Goal: Ask a question

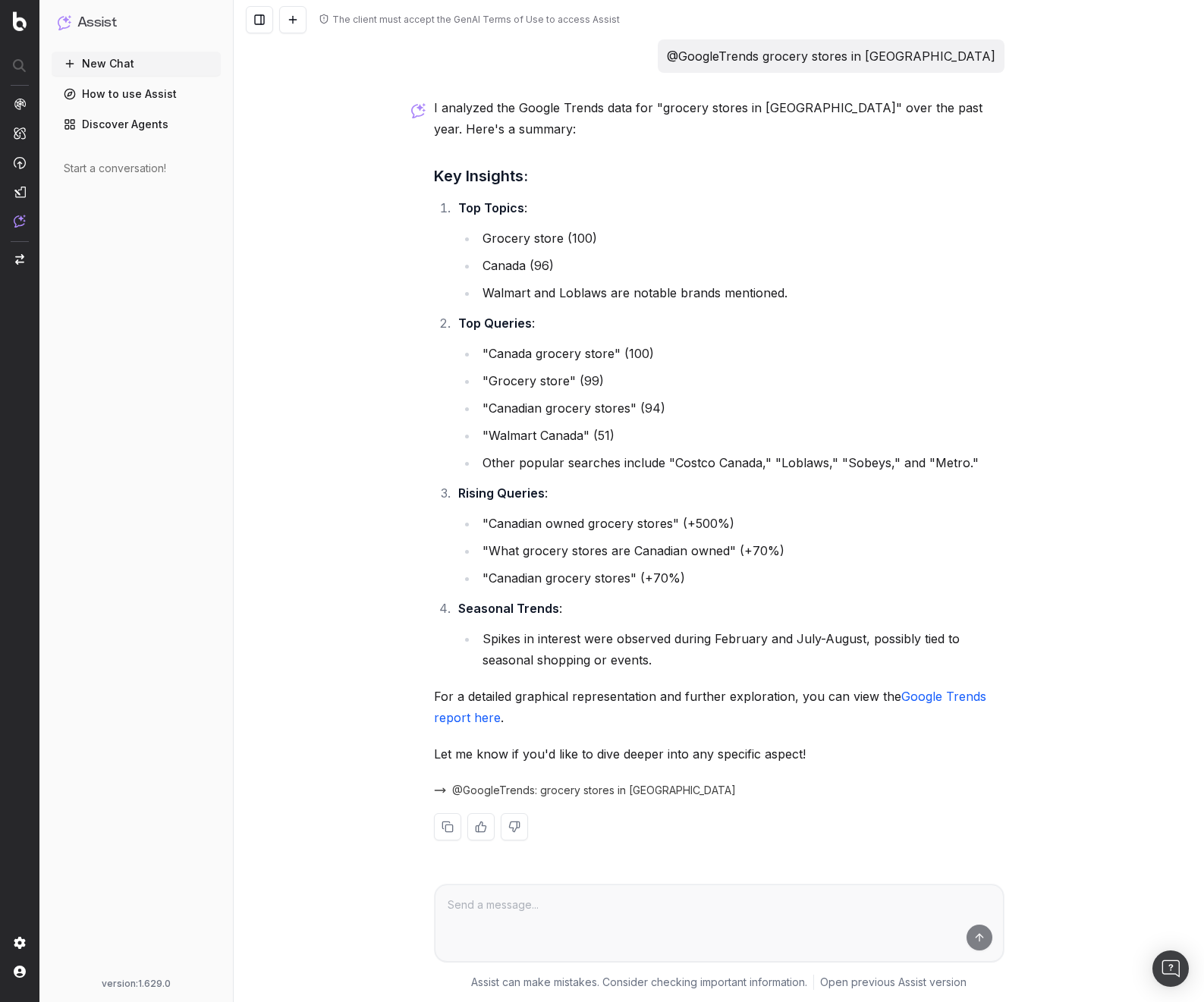
drag, startPoint x: 593, startPoint y: 11, endPoint x: 481, endPoint y: 11, distance: 112.0
click at [481, 11] on div "The client must accept the GenAI Terms of Use to access Assist" at bounding box center [718, 19] width 970 height 39
click at [150, 982] on div "version: 1.629.0" at bounding box center [136, 984] width 157 height 12
click at [279, 459] on div "The client must accept the GenAI Terms of Use to access Assist @GoogleTrends gr…" at bounding box center [718, 501] width 970 height 1002
